Goal: Task Accomplishment & Management: Use online tool/utility

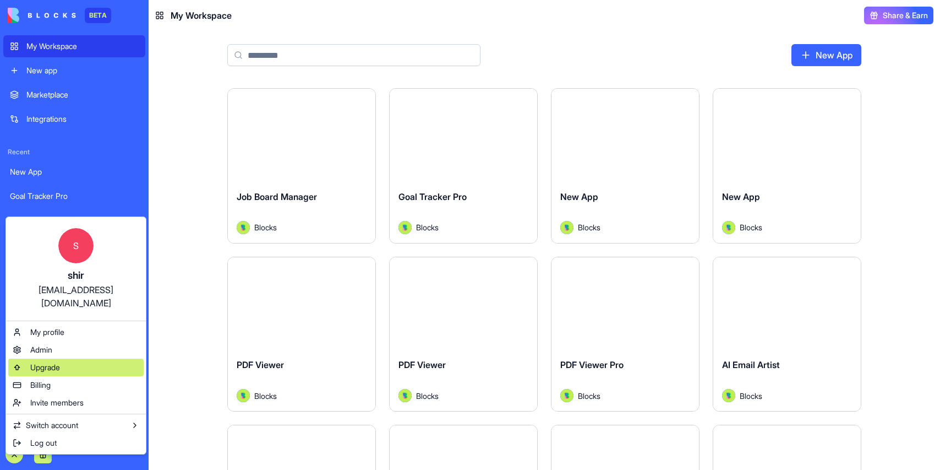
click at [79, 358] on div "Upgrade" at bounding box center [75, 367] width 135 height 18
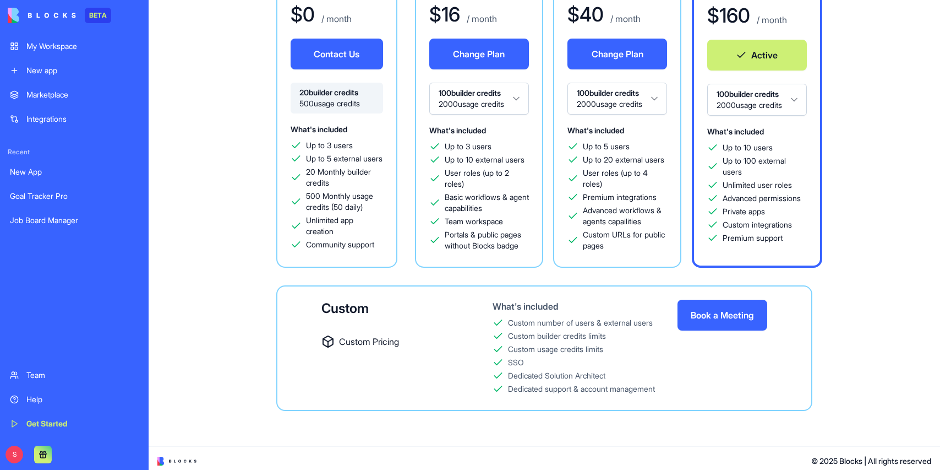
scroll to position [128, 0]
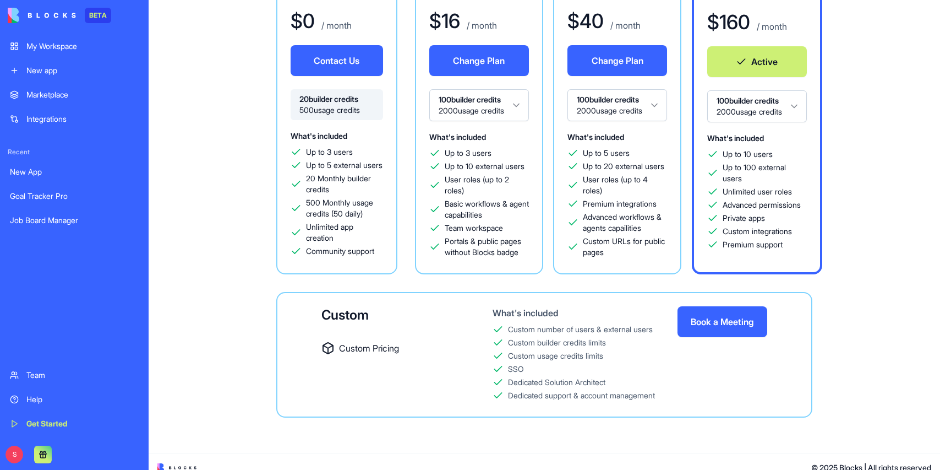
click at [857, 221] on div "Free $ 0 / month Contact Us 20 builder credits 500 usage credits What's include…" at bounding box center [544, 193] width 756 height 448
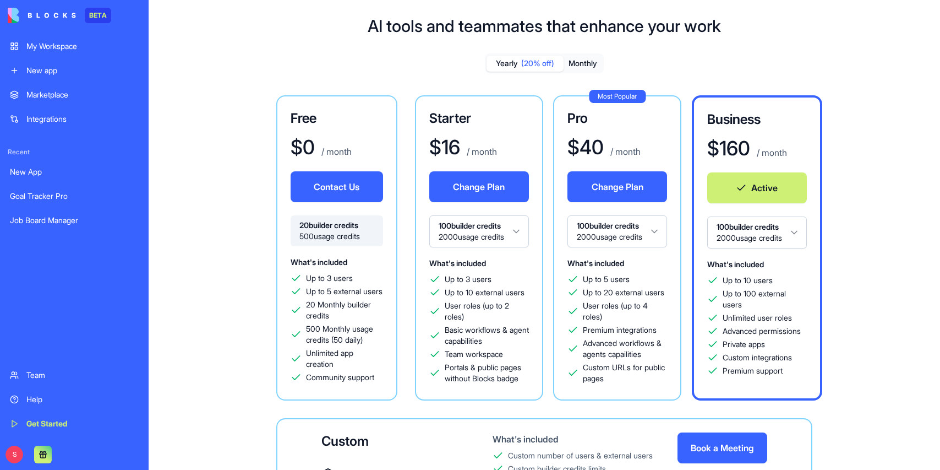
scroll to position [0, 0]
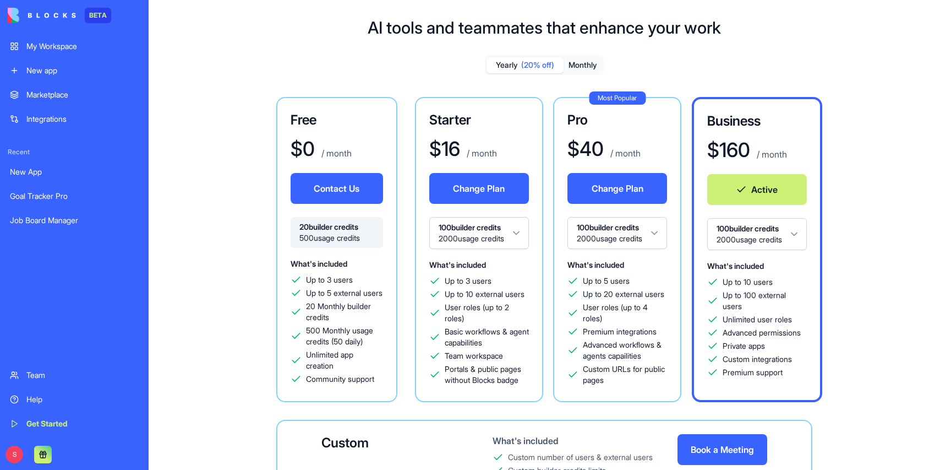
click at [71, 45] on div "My Workspace" at bounding box center [82, 46] width 112 height 11
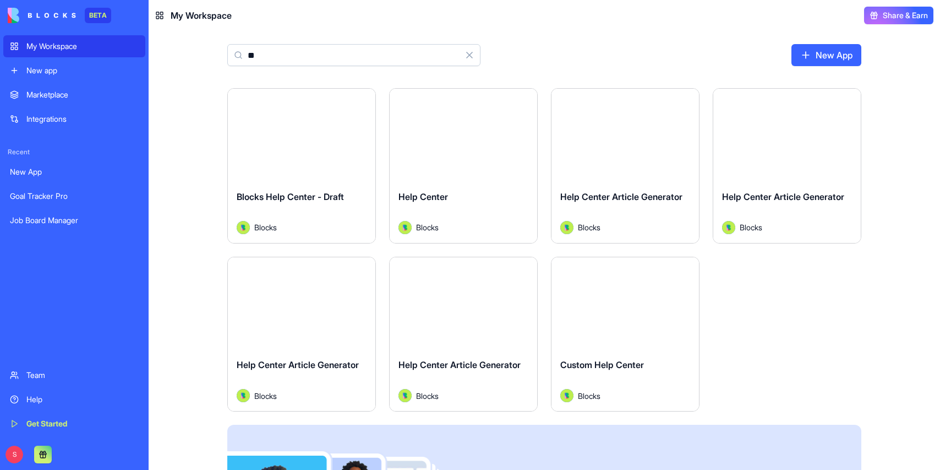
type input "*"
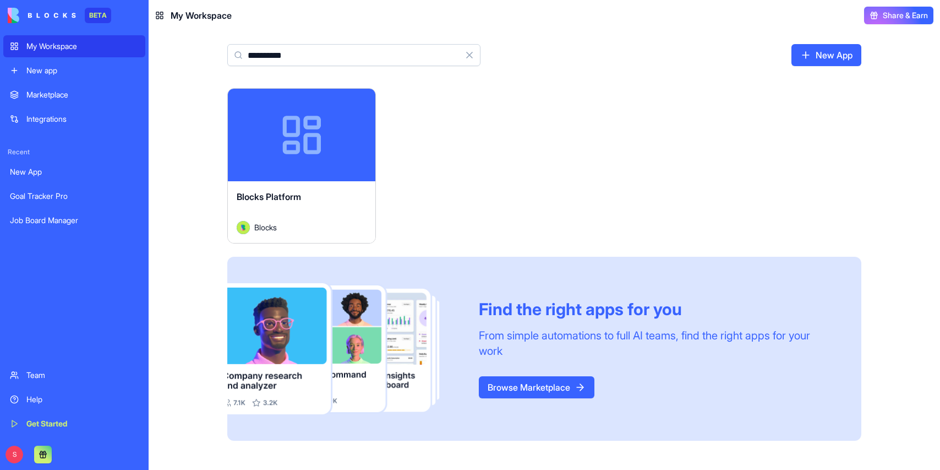
type input "**********"
click at [301, 183] on div "Blocks Platform Blocks" at bounding box center [302, 212] width 148 height 62
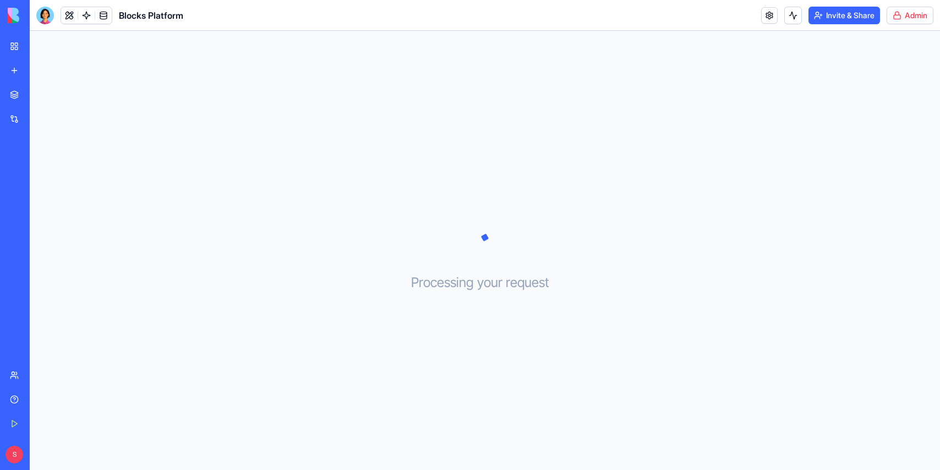
click at [902, 19] on html "BETA My Workspace New app Marketplace Integrations Recent New App Goal Tracker …" at bounding box center [470, 235] width 940 height 470
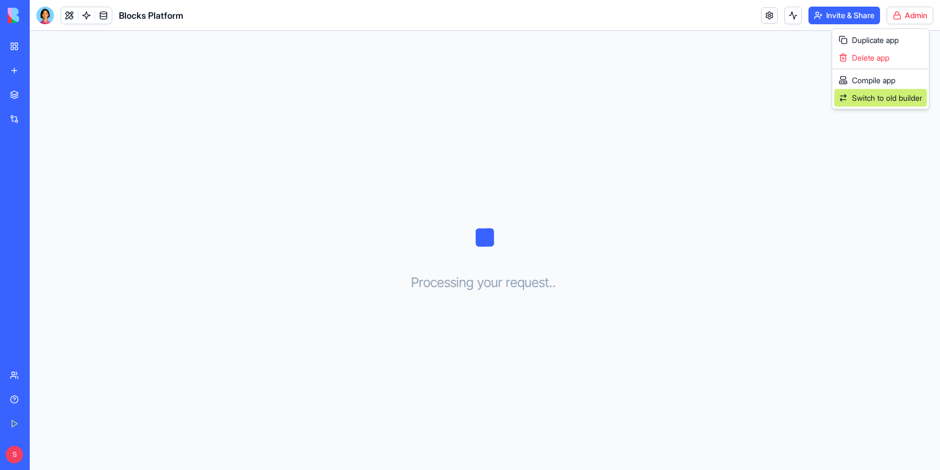
click at [892, 101] on span "Switch to old builder" at bounding box center [887, 97] width 70 height 11
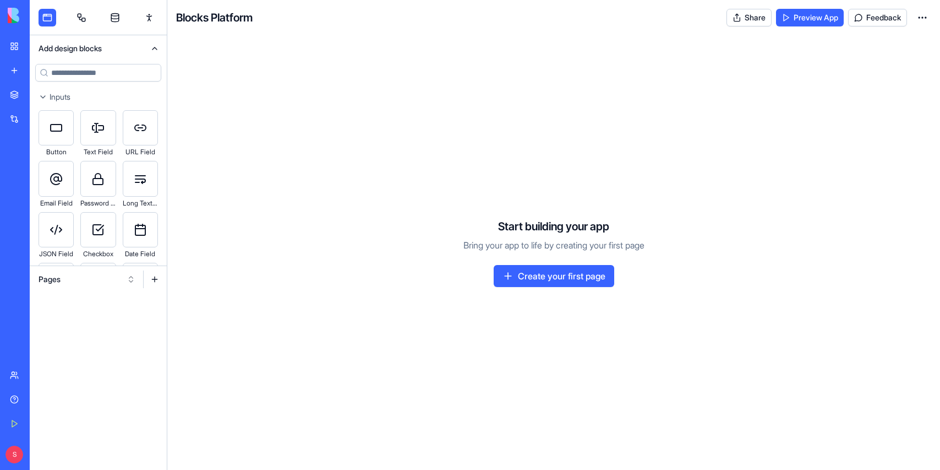
click at [88, 273] on button "Pages" at bounding box center [87, 279] width 108 height 18
click at [60, 336] on div "Websites" at bounding box center [87, 337] width 105 height 18
click at [71, 329] on link "platform_pricing" at bounding box center [98, 337] width 137 height 18
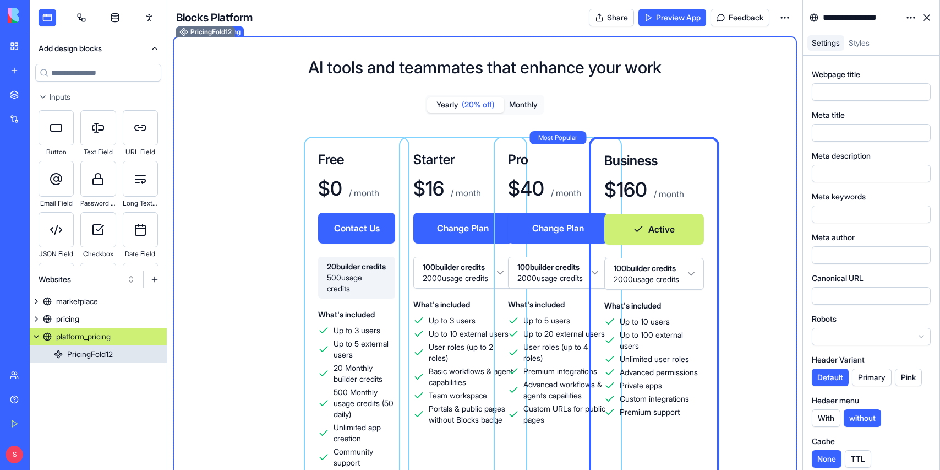
click at [425, 67] on h1 "AI tools and teammates that enhance your work" at bounding box center [484, 67] width 353 height 20
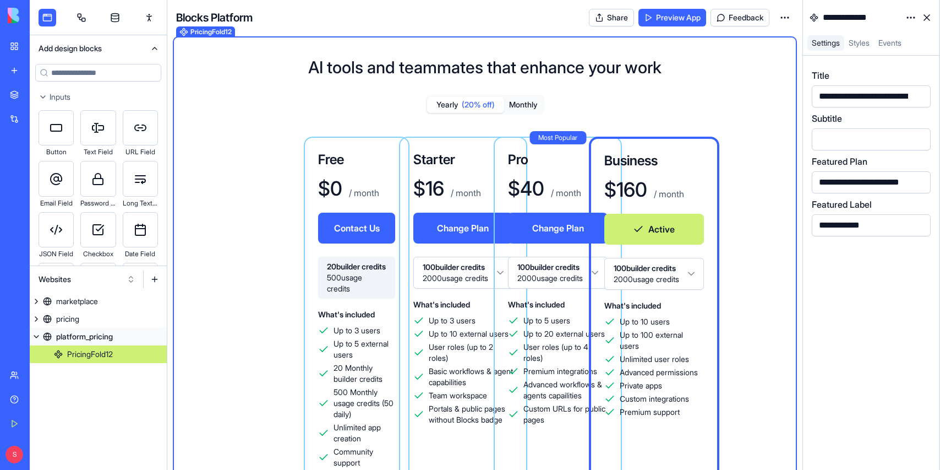
click at [858, 96] on div "**********" at bounding box center [916, 96] width 201 height 12
click at [846, 95] on div "**********" at bounding box center [916, 96] width 201 height 12
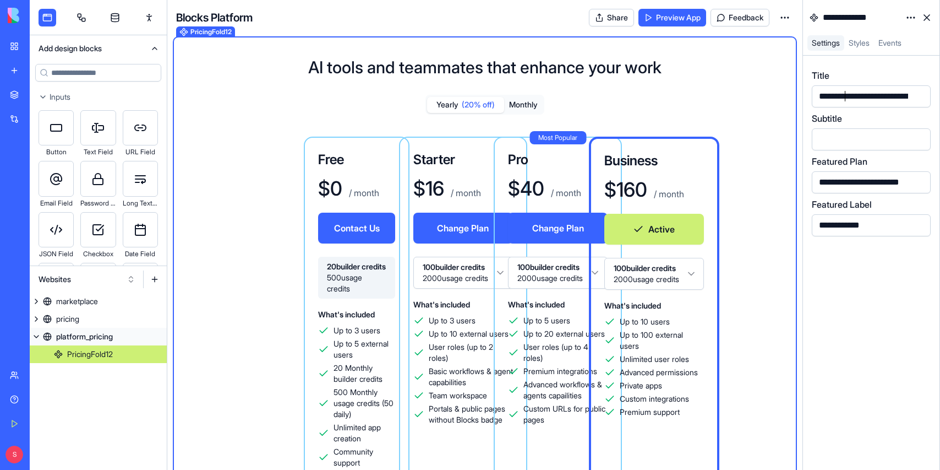
click at [846, 95] on div "**********" at bounding box center [916, 96] width 201 height 12
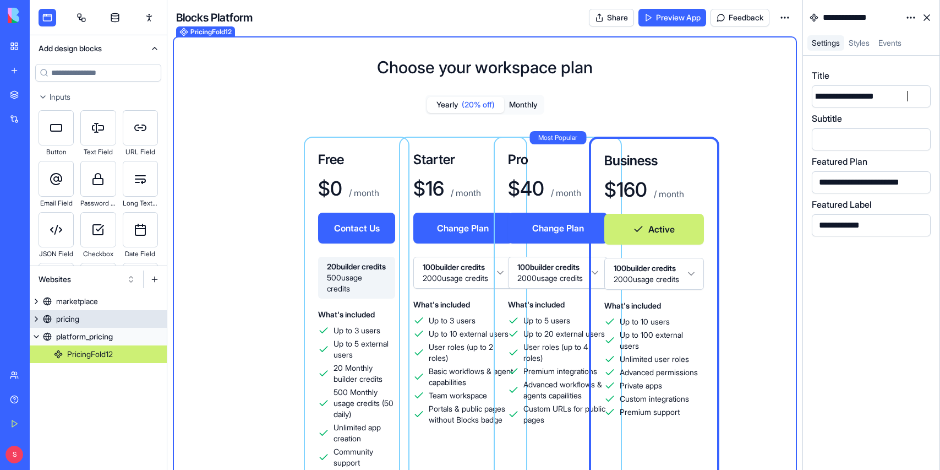
click at [77, 322] on div "pricing" at bounding box center [67, 318] width 23 height 11
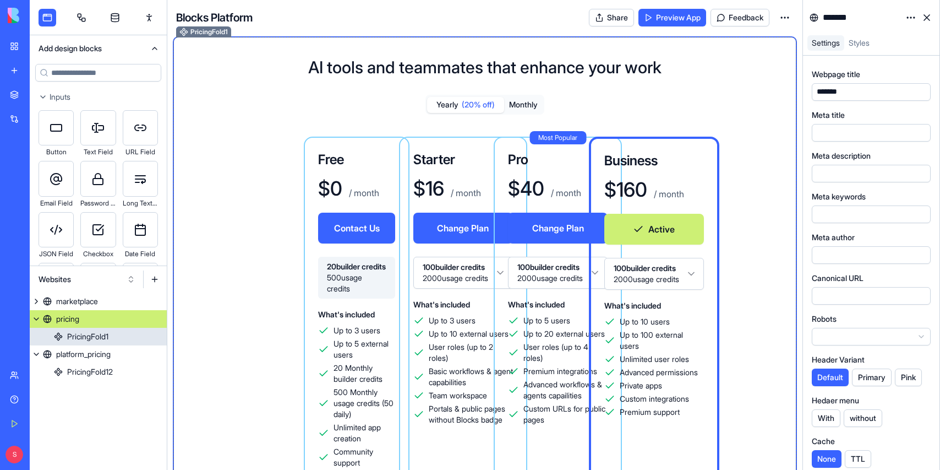
click at [551, 74] on h1 "AI tools and teammates that enhance your work" at bounding box center [484, 67] width 353 height 20
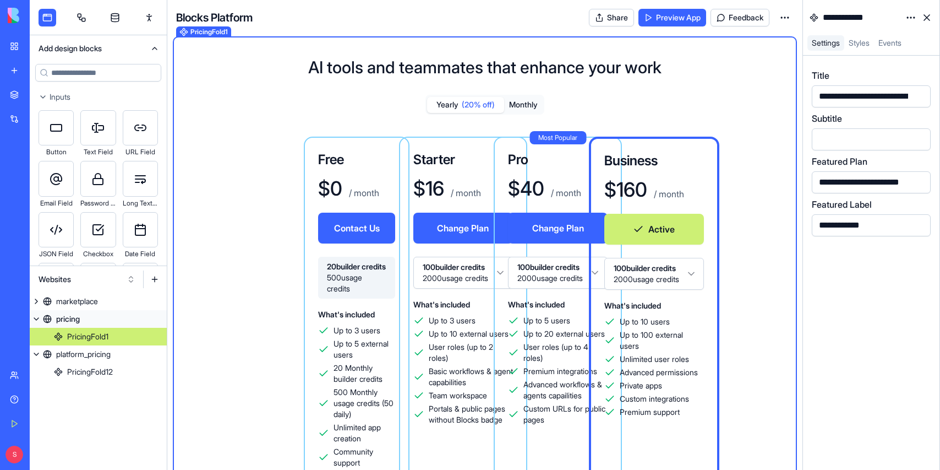
click at [859, 93] on div "**********" at bounding box center [916, 96] width 201 height 12
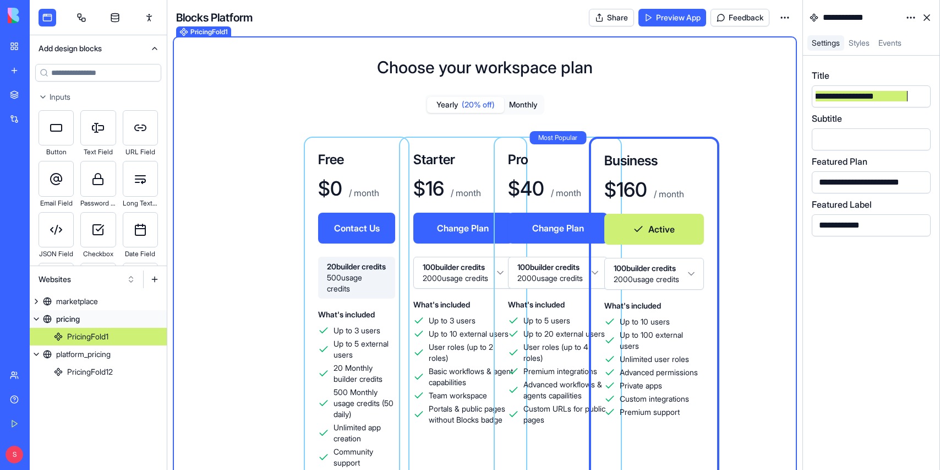
click at [477, 63] on h1 "Choose your workspace plan" at bounding box center [485, 67] width 216 height 20
click at [342, 66] on div "Choose your workspace plan Yearly (20% off) Monthly Free $ 0 / month Contact Us…" at bounding box center [485, 362] width 618 height 645
click at [374, 62] on div "Choose your workspace plan Yearly (20% off) Monthly Free $ 0 / month Contact Us…" at bounding box center [485, 362] width 618 height 645
click at [647, 57] on div "Choose your workspace plan Yearly (20% off) Monthly Free $ 0 / month Contact Us…" at bounding box center [485, 362] width 618 height 645
click at [290, 63] on div "Choose your workspace plan Yearly (20% off) Monthly Free $ 0 / month Contact Us…" at bounding box center [485, 362] width 618 height 645
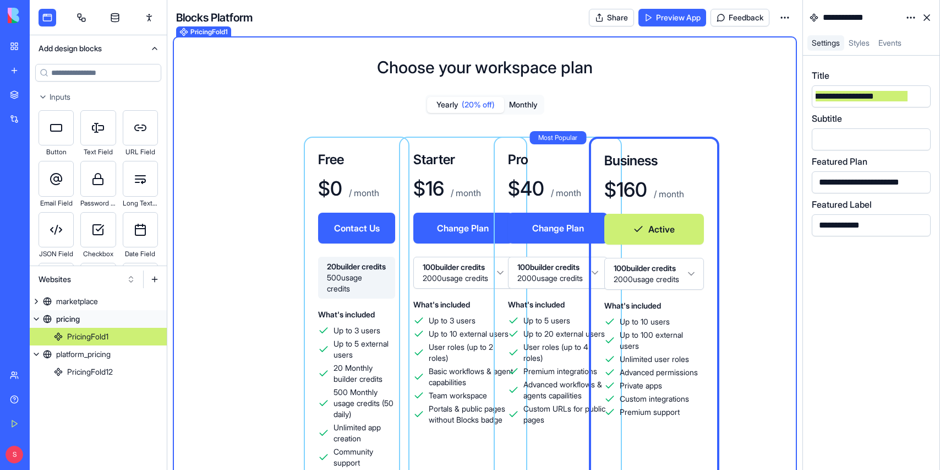
click at [529, 63] on h1 "Choose your workspace plan" at bounding box center [485, 67] width 216 height 20
click at [659, 62] on div "Choose your workspace plan Yearly (20% off) Monthly Free $ 0 / month Contact Us…" at bounding box center [485, 362] width 618 height 645
click at [374, 58] on div "Choose your workspace plan Yearly (20% off) Monthly Free $ 0 / month Contact Us…" at bounding box center [485, 362] width 618 height 645
click at [419, 63] on h1 "Choose your workspace plan" at bounding box center [485, 67] width 216 height 20
click at [480, 68] on h1 "Choose your workspace plan" at bounding box center [485, 67] width 216 height 20
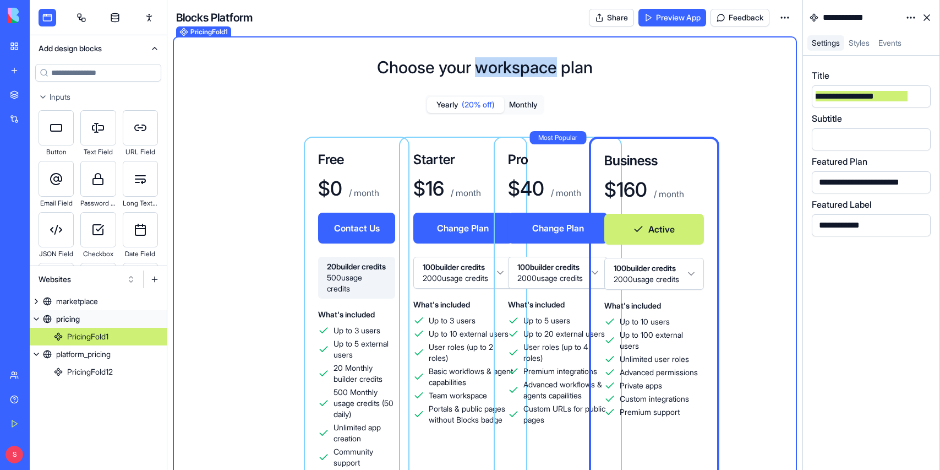
click at [480, 68] on h1 "Choose your workspace plan" at bounding box center [485, 67] width 216 height 20
click at [488, 62] on h1 "Choose your workspace plan" at bounding box center [485, 67] width 216 height 20
click at [486, 43] on div "Choose your workspace plan Yearly (20% off) Monthly Free $ 0 / month Contact Us…" at bounding box center [485, 362] width 618 height 645
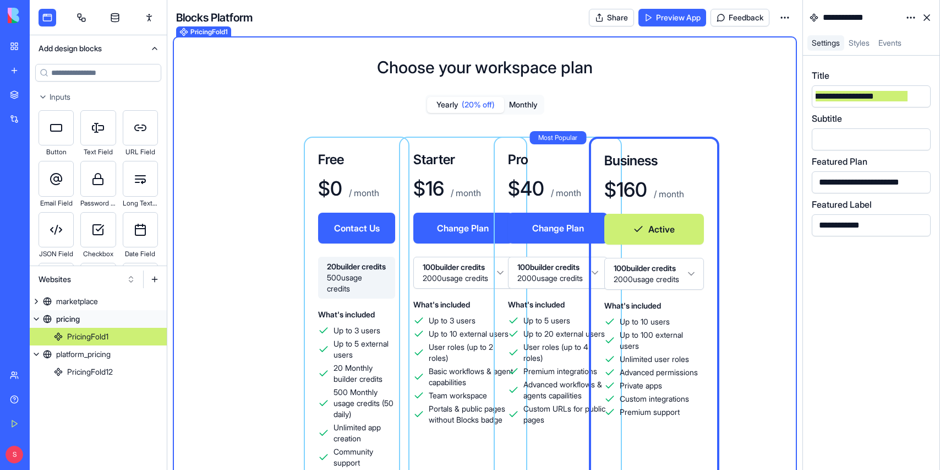
click at [864, 41] on span "Styles" at bounding box center [859, 42] width 21 height 9
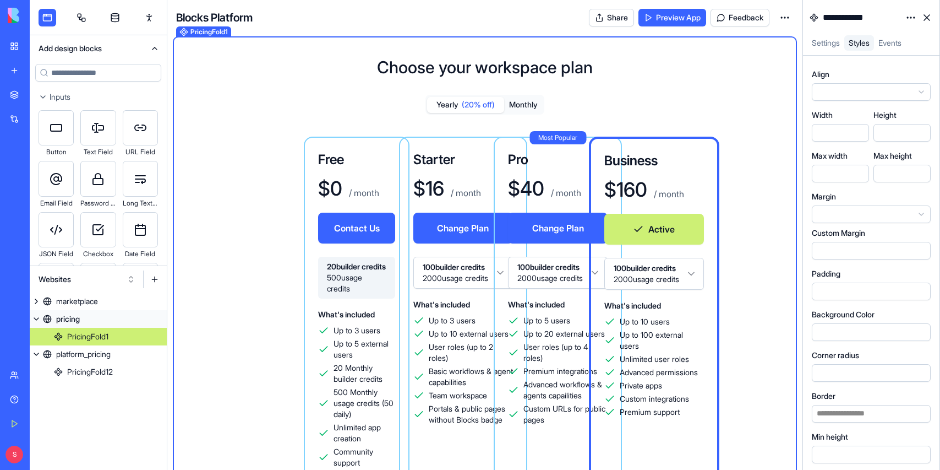
click at [886, 41] on span "Events" at bounding box center [890, 42] width 23 height 9
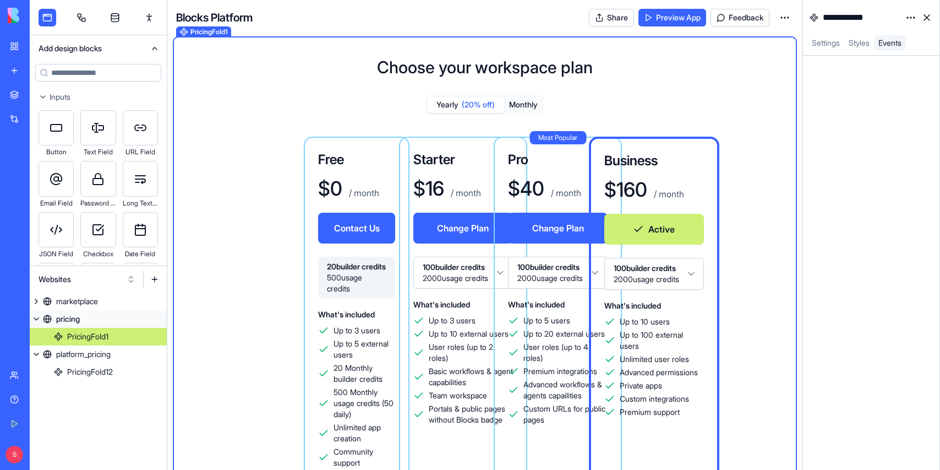
click at [861, 37] on link "Styles" at bounding box center [860, 42] width 30 height 15
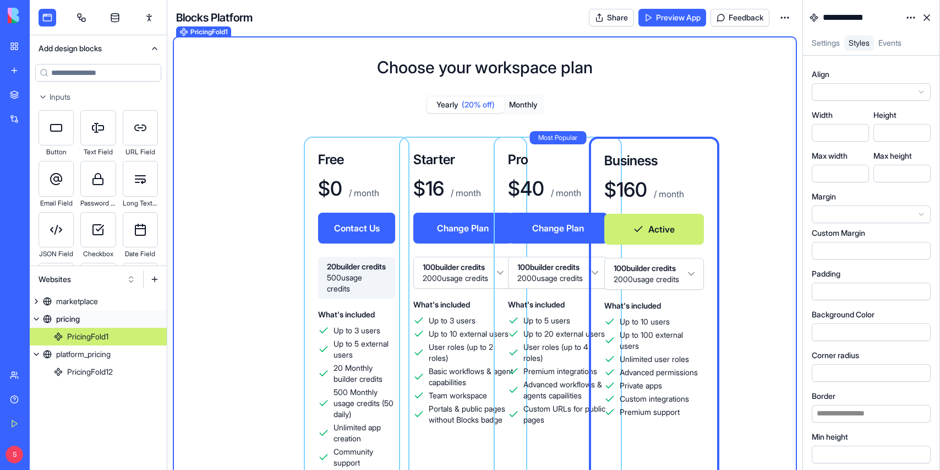
click at [827, 41] on span "Settings" at bounding box center [826, 42] width 28 height 9
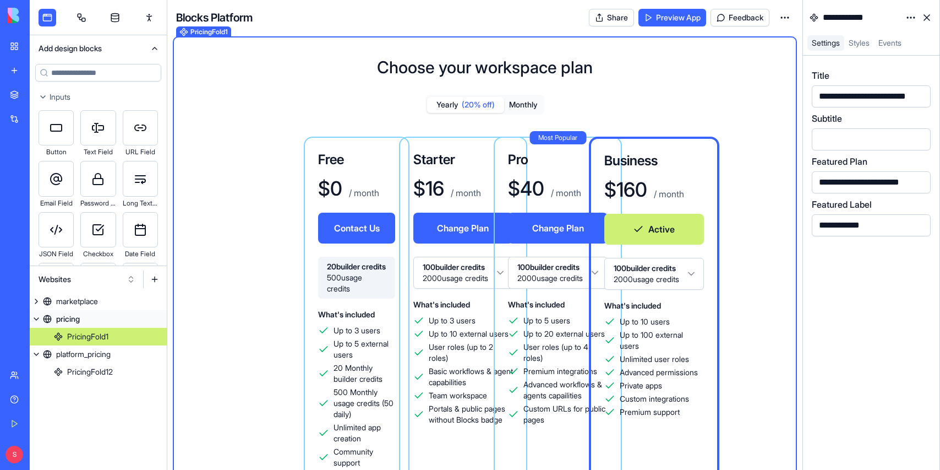
click at [726, 71] on div "Choose your workspace plan Yearly (20% off) Monthly Free $ 0 / month Contact Us…" at bounding box center [485, 362] width 618 height 645
click at [780, 23] on html "BETA My Workspace New app Marketplace Integrations Recent New App Goal Tracker …" at bounding box center [470, 235] width 940 height 470
click at [858, 45] on html "BETA My Workspace New app Marketplace Integrations Recent New App Goal Tracker …" at bounding box center [470, 235] width 940 height 470
click at [856, 43] on span "Styles" at bounding box center [859, 42] width 21 height 9
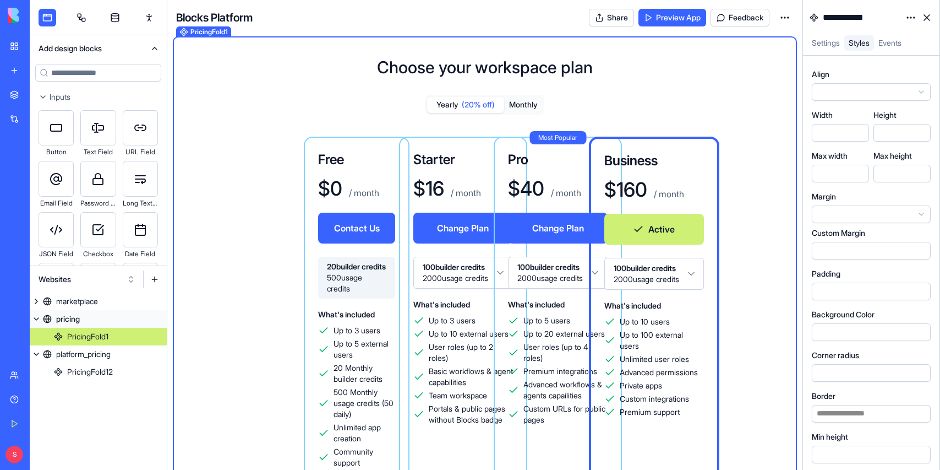
click at [819, 37] on link "Settings" at bounding box center [826, 42] width 37 height 15
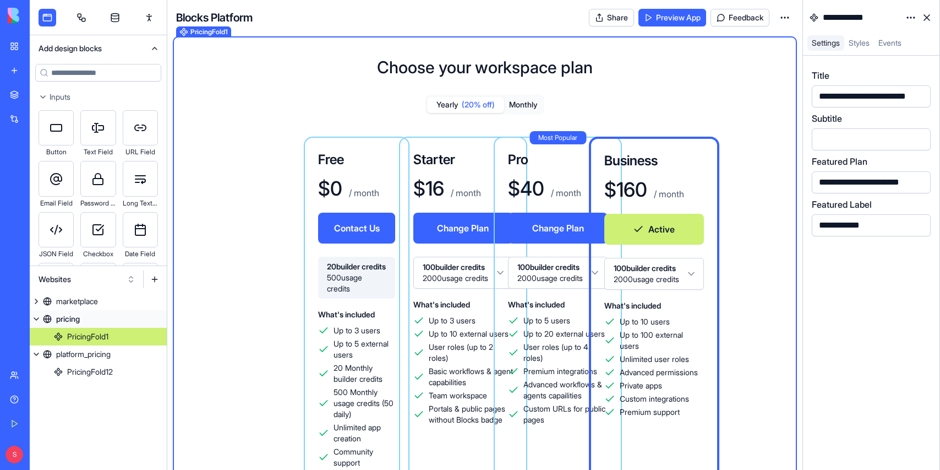
click at [640, 99] on div "Yearly (20% off) Monthly Free $ 0 / month Contact Us 20 builder credits 500 usa…" at bounding box center [485, 381] width 582 height 573
click at [863, 43] on span "Styles" at bounding box center [859, 42] width 21 height 9
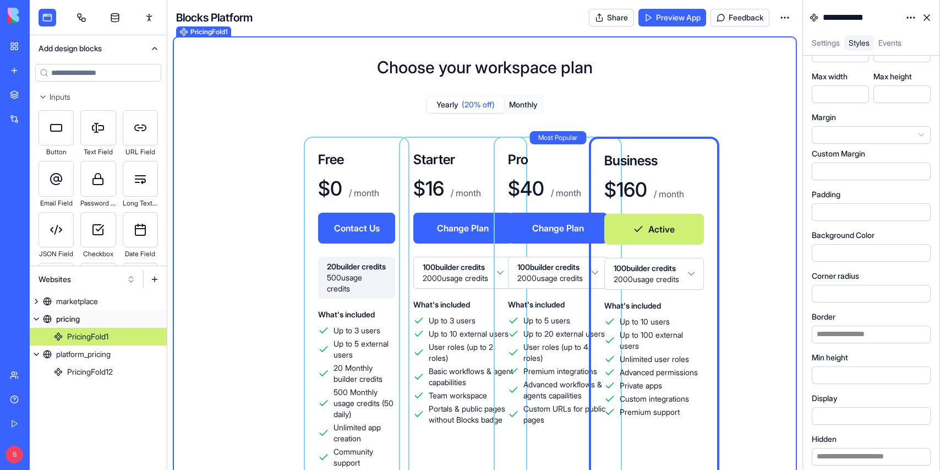
scroll to position [86, 0]
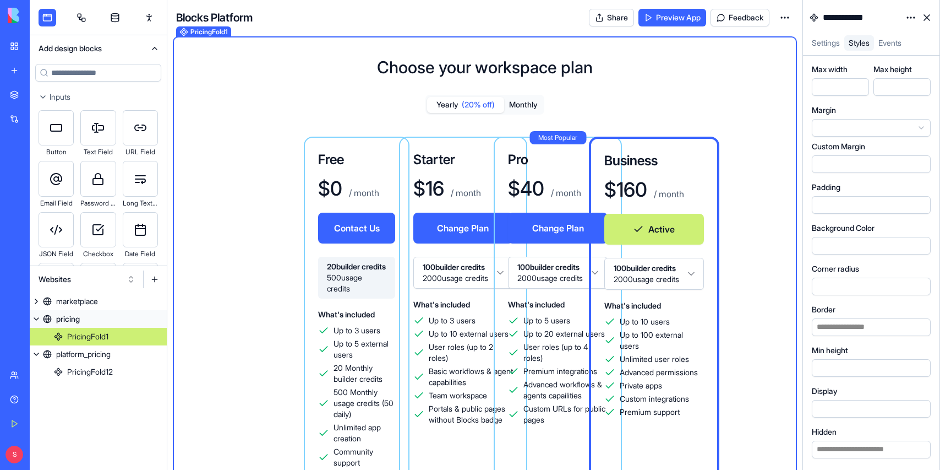
click at [869, 208] on div at bounding box center [861, 205] width 95 height 12
click at [854, 197] on div "****" at bounding box center [871, 205] width 119 height 18
click at [851, 206] on div "****" at bounding box center [861, 205] width 95 height 12
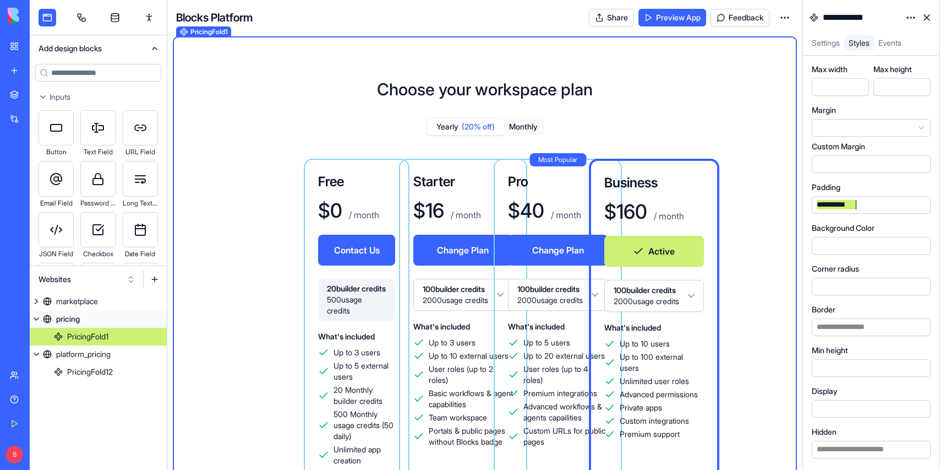
click at [875, 200] on div "**********" at bounding box center [861, 205] width 95 height 12
click at [97, 371] on div "PricingFold12" at bounding box center [90, 371] width 46 height 11
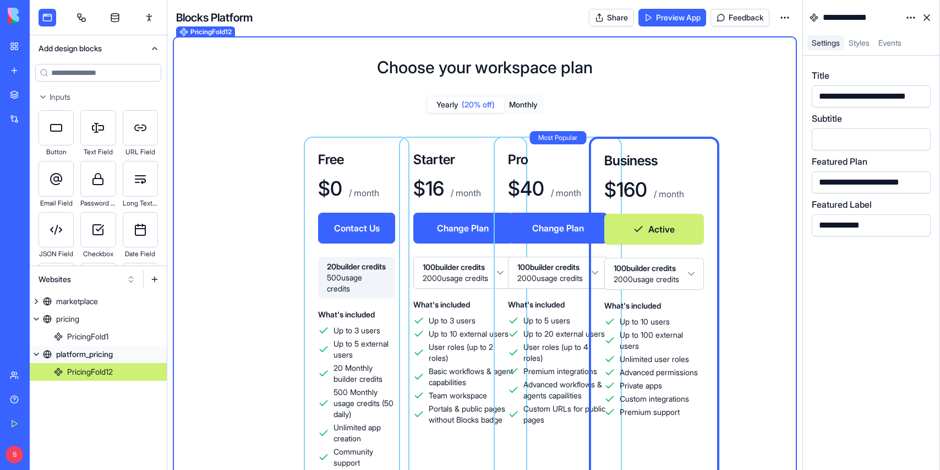
click at [859, 40] on span "Styles" at bounding box center [859, 42] width 21 height 9
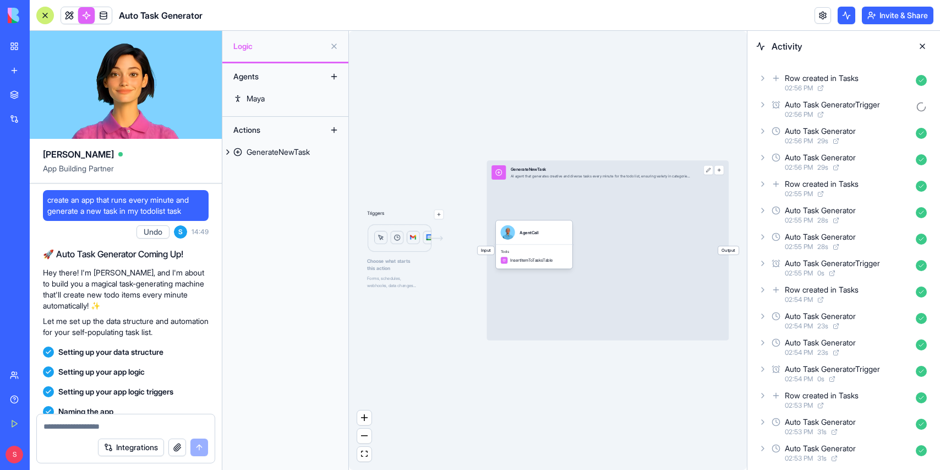
scroll to position [30, 0]
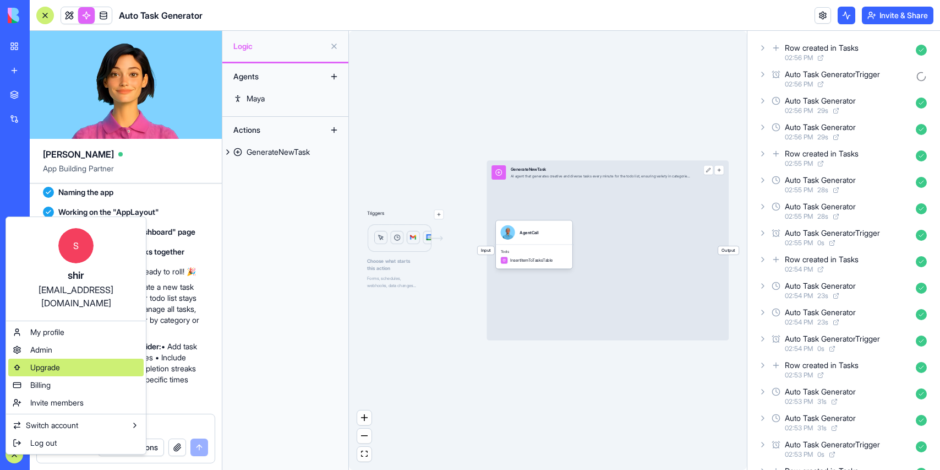
click at [53, 362] on span "Upgrade" at bounding box center [45, 367] width 30 height 11
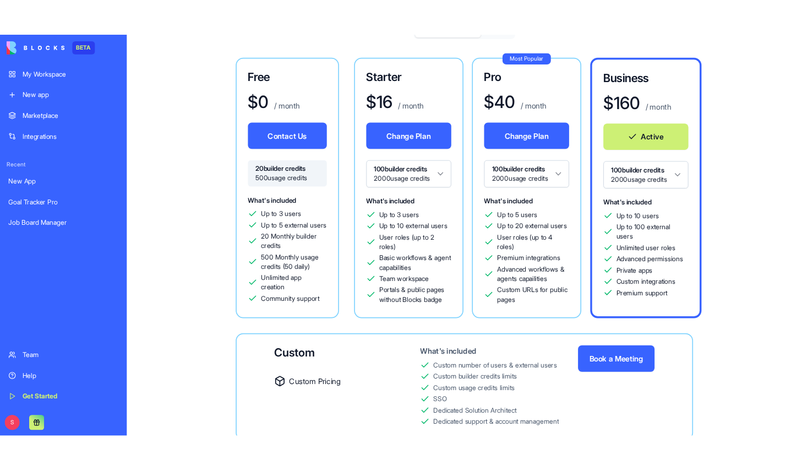
scroll to position [71, 0]
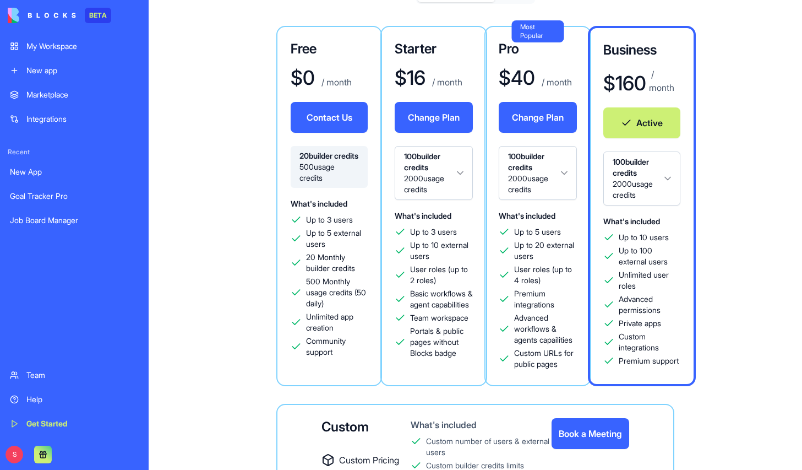
click at [184, 167] on div "Free $ 0 / month Contact Us 20 builder credits 500 usage credits What's include…" at bounding box center [475, 288] width 618 height 525
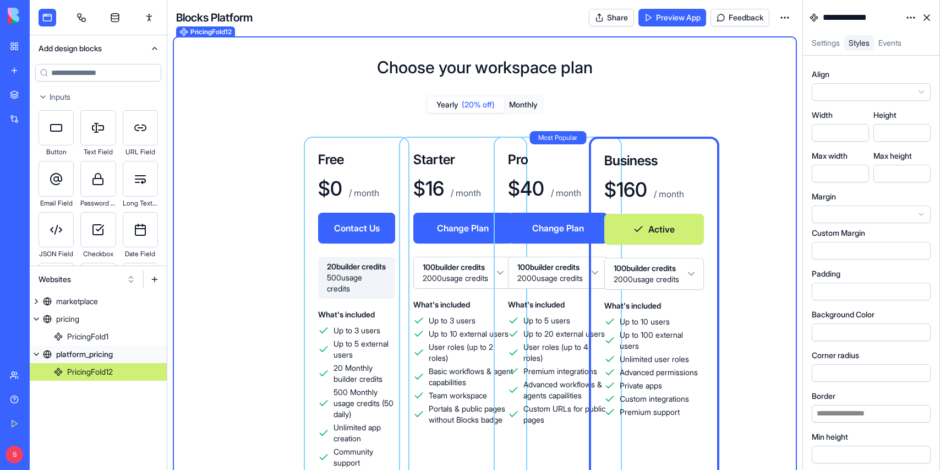
click at [827, 293] on div at bounding box center [861, 291] width 95 height 12
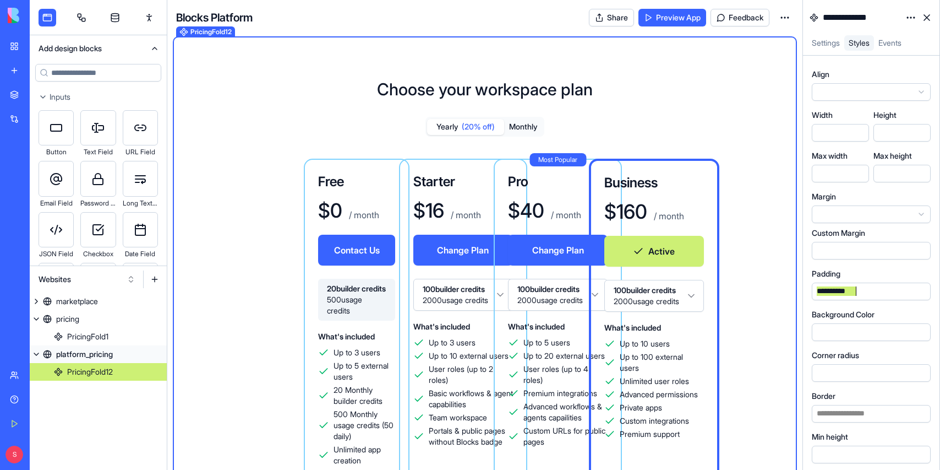
click at [823, 292] on div "**********" at bounding box center [836, 291] width 44 height 11
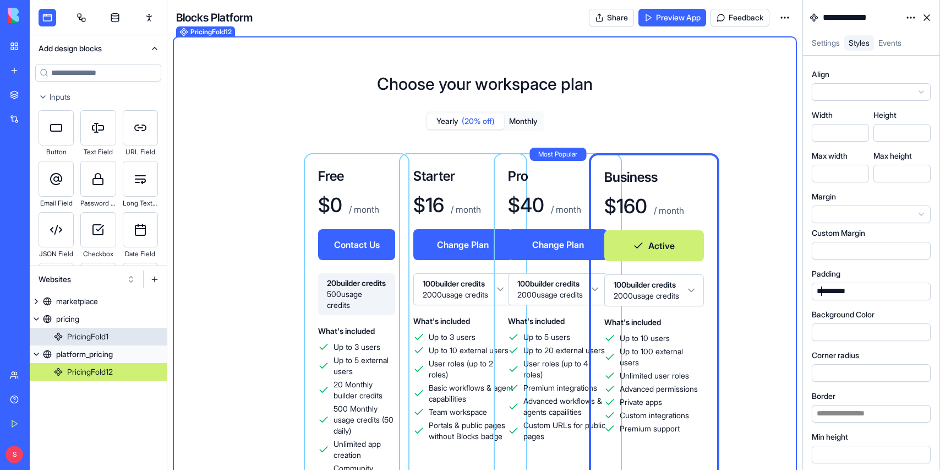
click at [94, 337] on div "PricingFold1" at bounding box center [87, 336] width 41 height 11
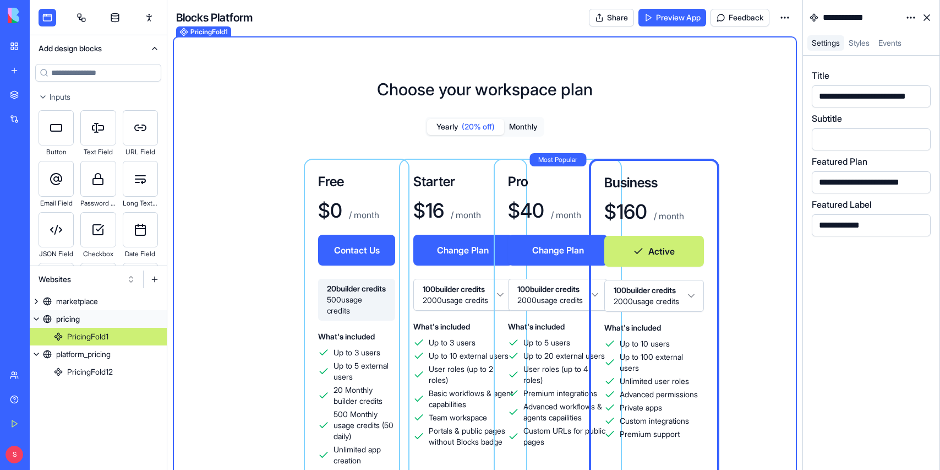
click at [863, 39] on span "Styles" at bounding box center [859, 42] width 21 height 9
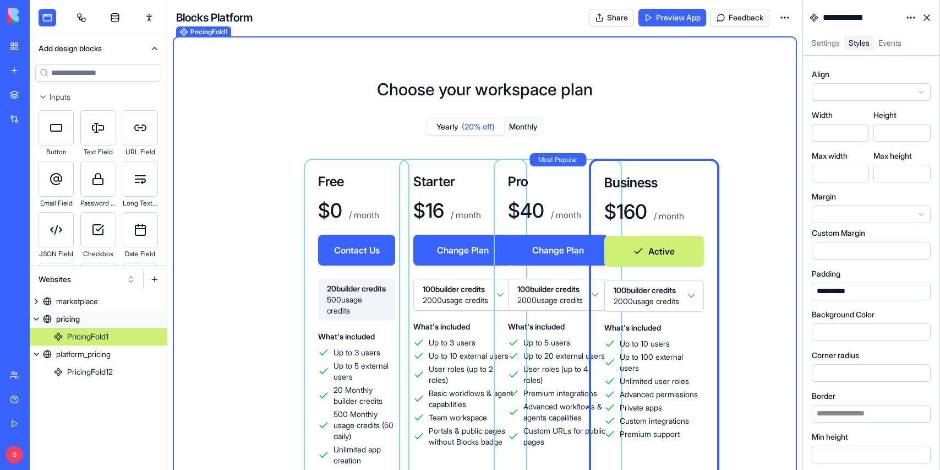
click at [822, 291] on div "**********" at bounding box center [836, 291] width 44 height 11
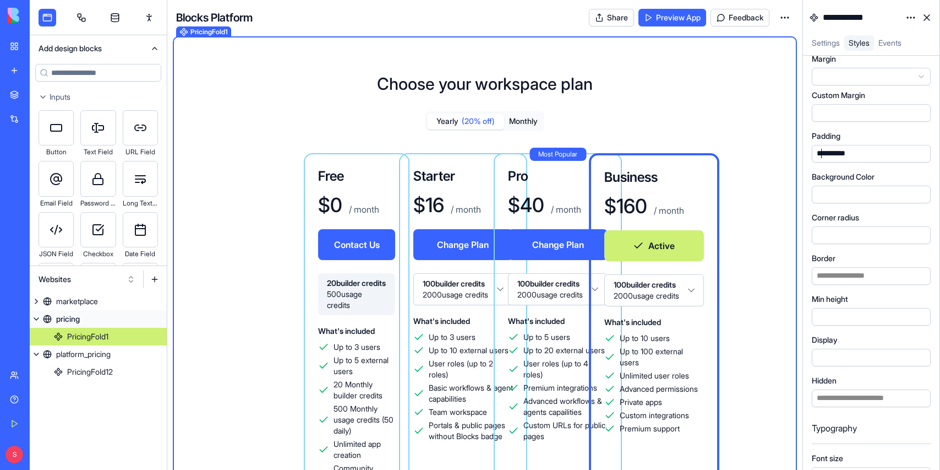
scroll to position [122, 0]
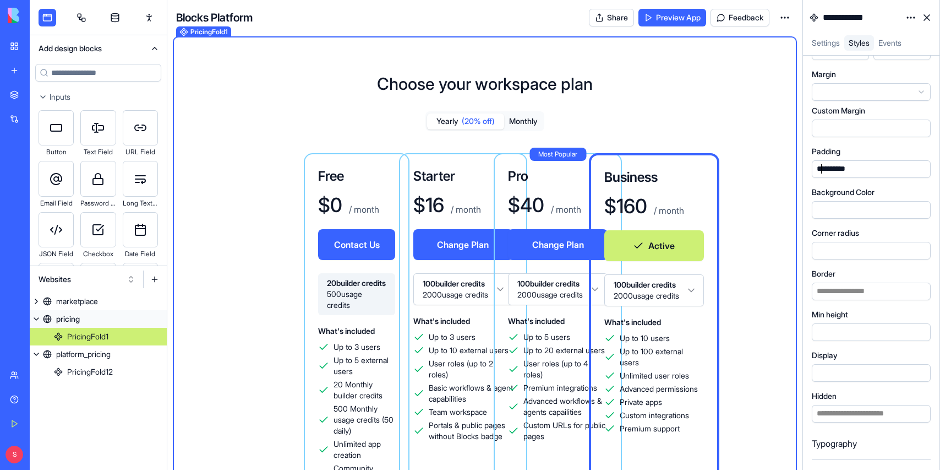
click at [444, 85] on h1 "Choose your workspace plan" at bounding box center [485, 84] width 216 height 20
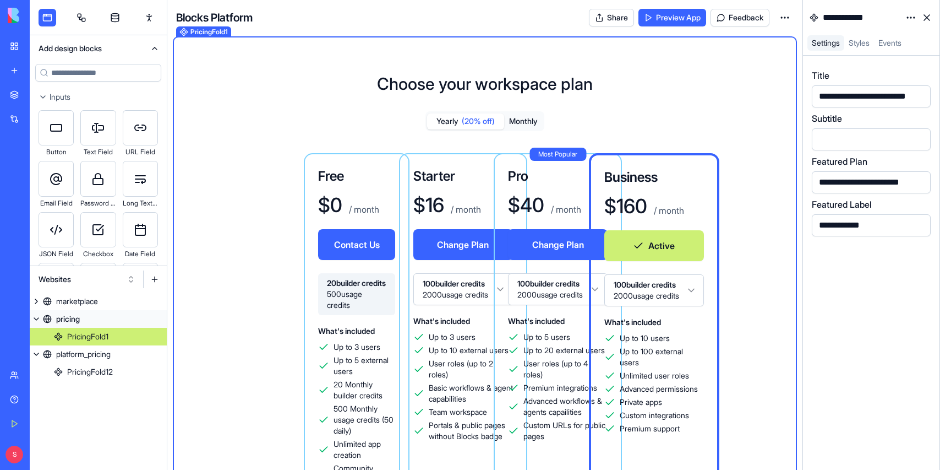
click at [859, 41] on span "Styles" at bounding box center [859, 42] width 21 height 9
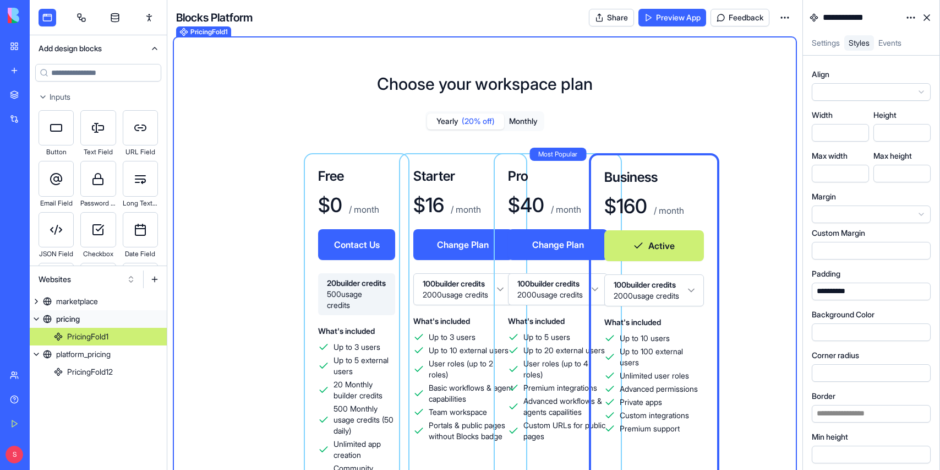
click at [879, 93] on html "BETA My Workspace New app Marketplace Integrations Recent New App Goal Tracker …" at bounding box center [470, 235] width 940 height 470
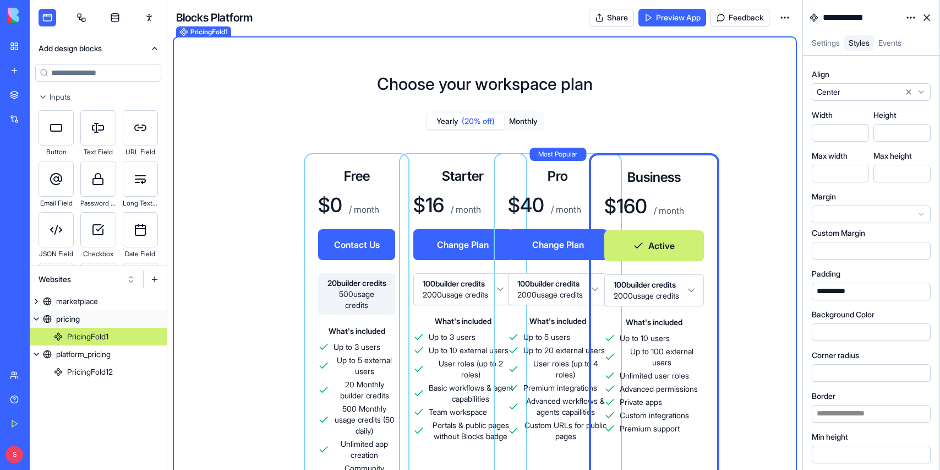
click at [860, 94] on html "BETA My Workspace New app Marketplace Integrations Recent New App Goal Tracker …" at bounding box center [470, 235] width 940 height 470
click at [909, 91] on html "BETA My Workspace New app Marketplace Integrations Recent New App Goal Tracker …" at bounding box center [470, 235] width 940 height 470
click at [909, 91] on icon at bounding box center [909, 92] width 4 height 4
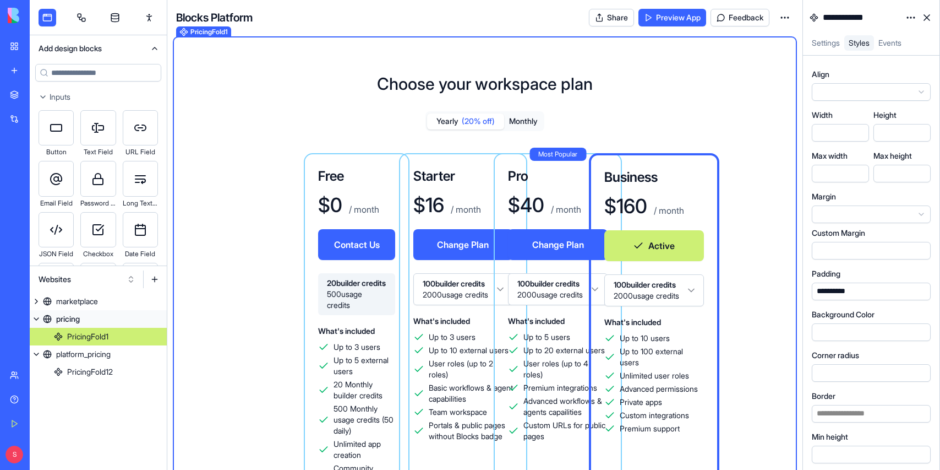
click at [553, 88] on h1 "Choose your workspace plan" at bounding box center [485, 84] width 216 height 20
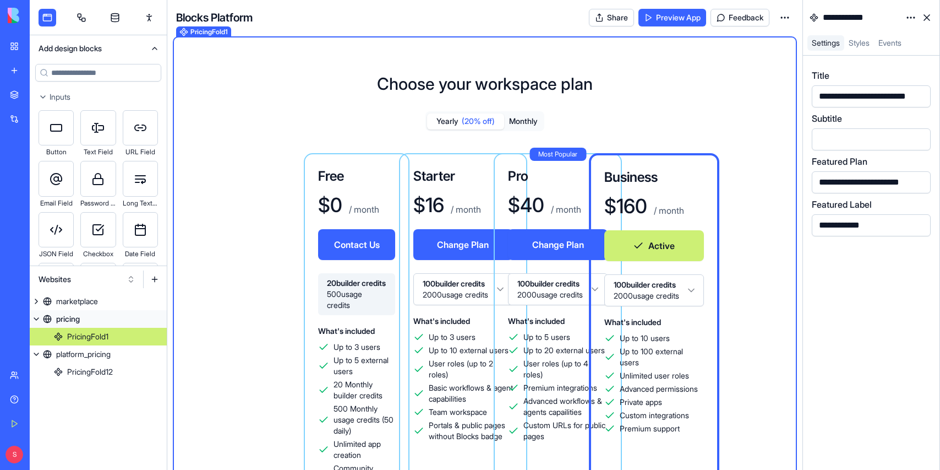
click at [640, 77] on div "Choose your workspace plan Yearly (20% off) Monthly Free $ 0 / month Contact Us…" at bounding box center [485, 378] width 618 height 645
click at [539, 88] on h1 "Choose your workspace plan" at bounding box center [485, 84] width 216 height 20
click at [862, 42] on span "Styles" at bounding box center [859, 42] width 21 height 9
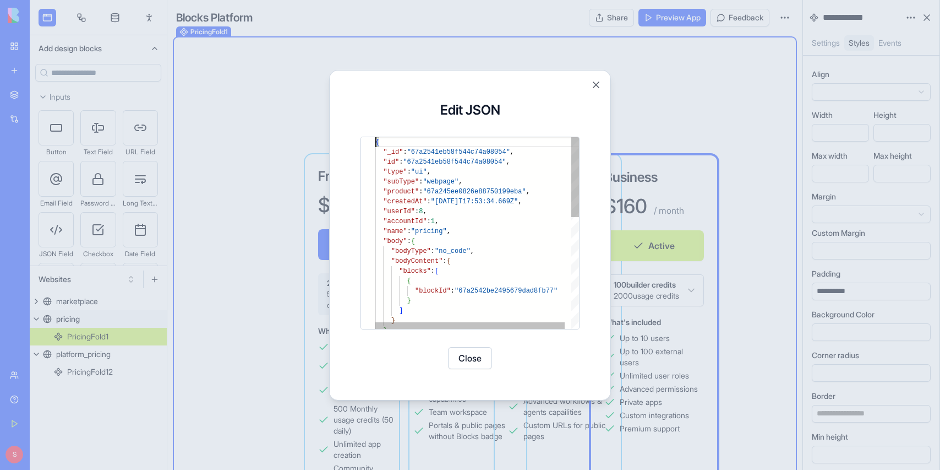
click at [595, 115] on div "**********" at bounding box center [470, 235] width 254 height 303
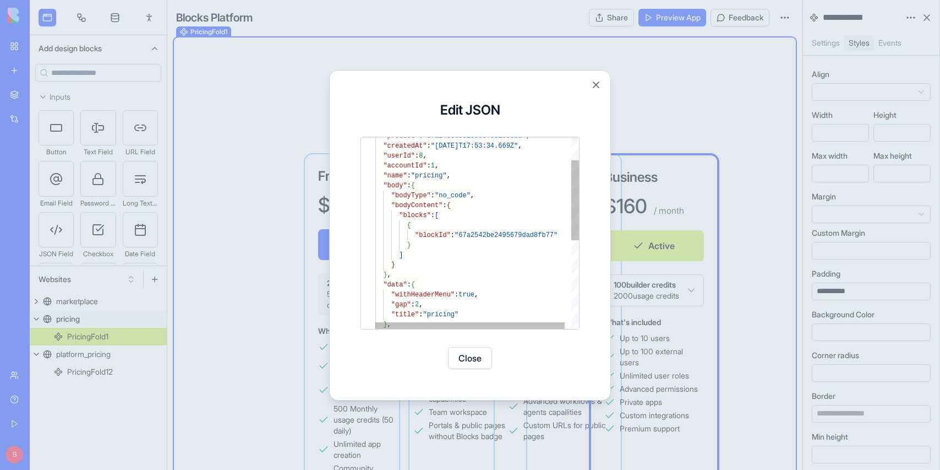
click at [501, 234] on div "} , } ] "blockId" : "67a2542be2495679dad8fb77" } { "data" : { "withHeaderMenu" …" at bounding box center [480, 310] width 210 height 459
type textarea "**********"
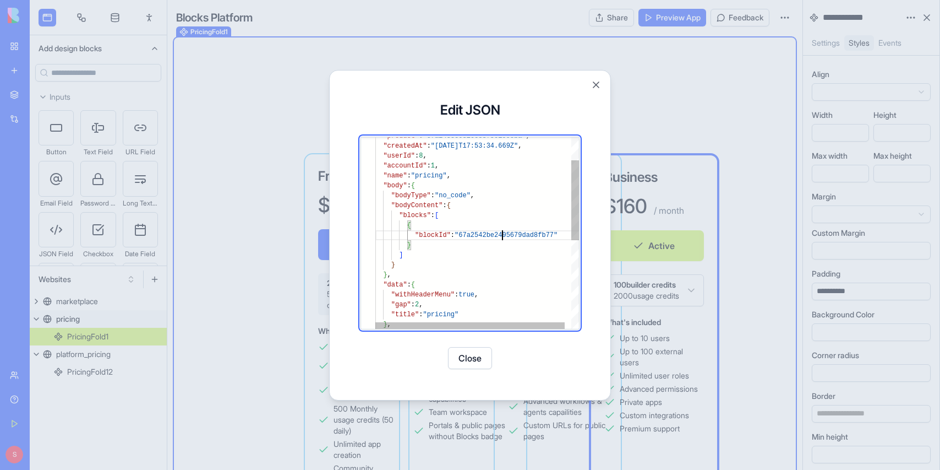
scroll to position [50, 183]
click at [501, 234] on div "} , } ] "blockId" : "67a2542be2495679dad8fb77" } { "data" : { "withHeaderMenu" …" at bounding box center [480, 310] width 210 height 459
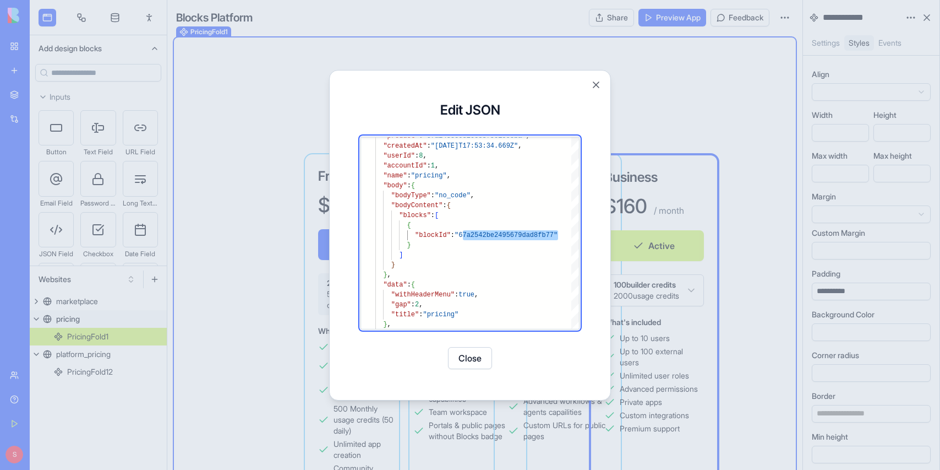
click at [214, 184] on div at bounding box center [470, 235] width 940 height 470
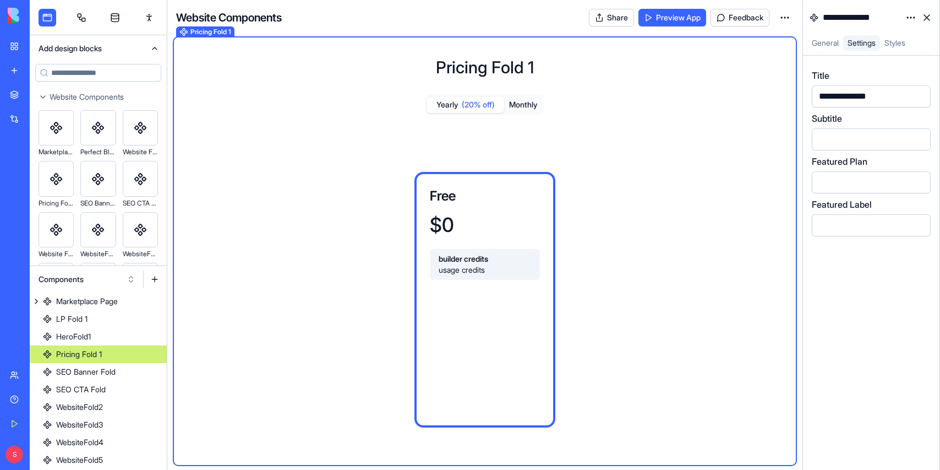
click at [598, 67] on div "Pricing Fold 1 Yearly (20% off) Monthly Free $ 0 builder credits usage credits" at bounding box center [485, 251] width 618 height 423
click at [505, 106] on button "Monthly" at bounding box center [523, 105] width 39 height 16
click at [471, 107] on span "(20% off)" at bounding box center [478, 104] width 33 height 11
click at [483, 64] on h1 "Pricing Fold 1" at bounding box center [485, 67] width 98 height 20
